Goal: Unclear

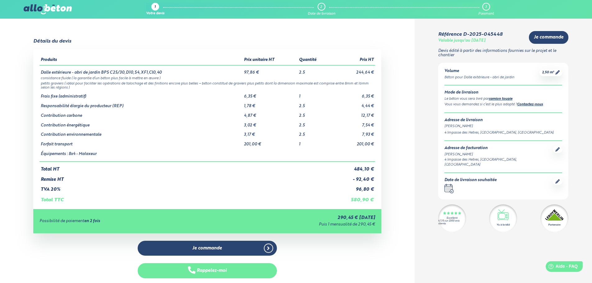
click at [220, 270] on button "Rappelez-moi" at bounding box center [207, 270] width 139 height 15
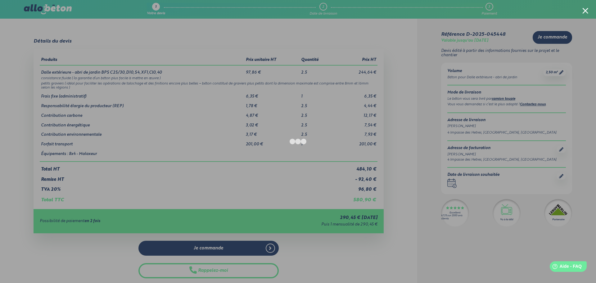
click at [389, 32] on div at bounding box center [298, 141] width 596 height 283
